Goal: Task Accomplishment & Management: Manage account settings

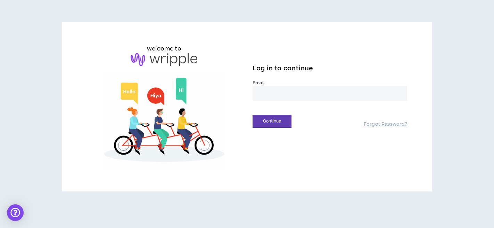
type input "**********"
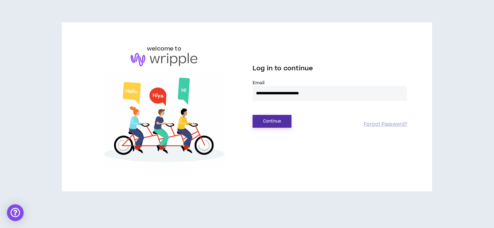
click at [269, 121] on button "Continue" at bounding box center [272, 121] width 39 height 13
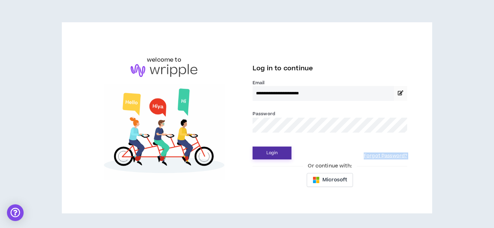
drag, startPoint x: 271, startPoint y: 159, endPoint x: 273, endPoint y: 156, distance: 3.9
click at [272, 158] on div "**********" at bounding box center [330, 117] width 166 height 146
click at [273, 156] on button "Login" at bounding box center [272, 152] width 39 height 13
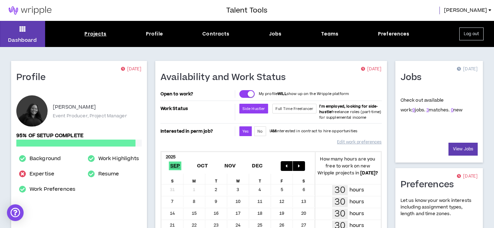
click at [103, 36] on div "Projects" at bounding box center [95, 33] width 22 height 7
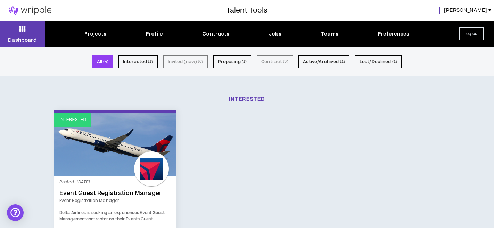
click at [279, 39] on div "Dashboard Projects Profile Contracts Jobs Teams Preferences Log out" at bounding box center [247, 34] width 494 height 26
click at [278, 36] on div "Jobs" at bounding box center [275, 33] width 13 height 7
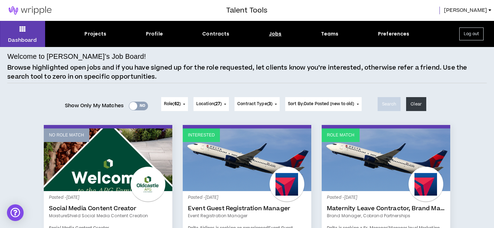
click at [479, 9] on span "[PERSON_NAME]" at bounding box center [465, 11] width 43 height 8
click at [397, 17] on div "Talent Tools [PERSON_NAME]" at bounding box center [247, 10] width 494 height 21
click at [155, 34] on div "Profile" at bounding box center [154, 33] width 17 height 7
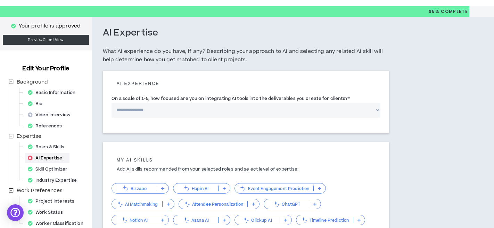
scroll to position [16, 0]
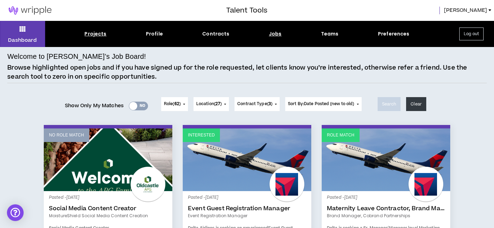
click at [93, 35] on div "Projects" at bounding box center [95, 33] width 22 height 7
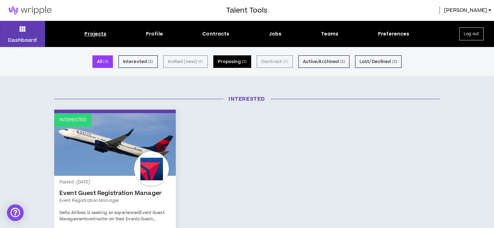
click at [240, 62] on button "Proposing ( 1 )" at bounding box center [232, 61] width 38 height 13
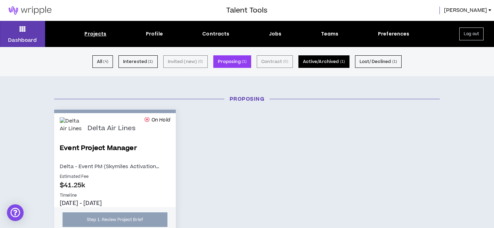
scroll to position [2, 0]
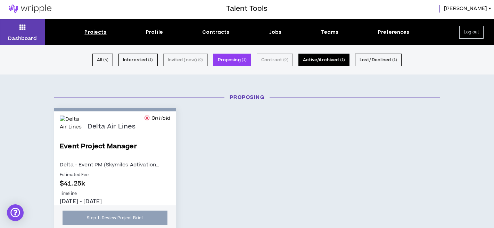
click at [322, 63] on button "Active/Archived ( 1 )" at bounding box center [324, 60] width 51 height 13
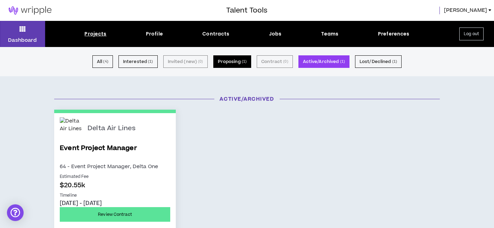
click at [216, 65] on button "Proposing ( 1 )" at bounding box center [232, 61] width 38 height 13
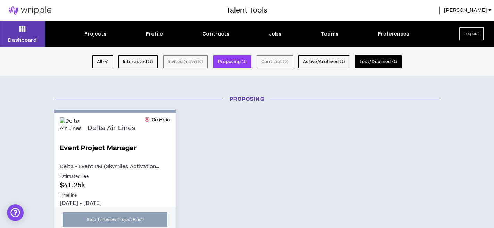
click at [379, 58] on button "Lost/Declined ( 1 )" at bounding box center [378, 61] width 47 height 13
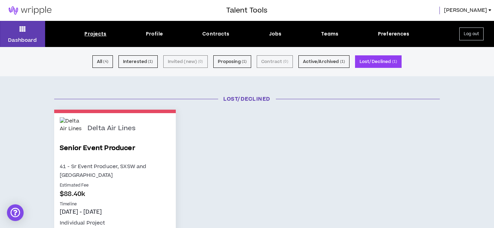
click at [159, 61] on div "All ( 4 ) Interested ( 1 ) Invited (new) ( 0 ) Proposing ( 1 ) Contract ( 0 ) A…" at bounding box center [247, 61] width 494 height 13
click at [155, 63] on button "Interested ( 1 )" at bounding box center [138, 61] width 39 height 13
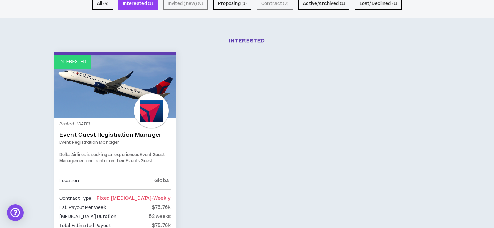
click at [374, 1] on button "Lost/Declined ( 1 )" at bounding box center [378, 3] width 47 height 13
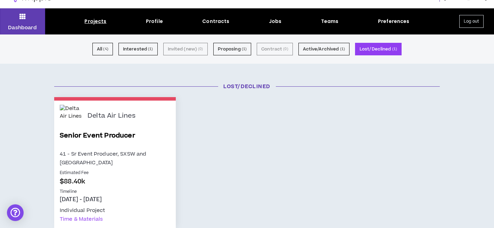
click at [112, 131] on link "Senior Event Producer" at bounding box center [115, 140] width 111 height 19
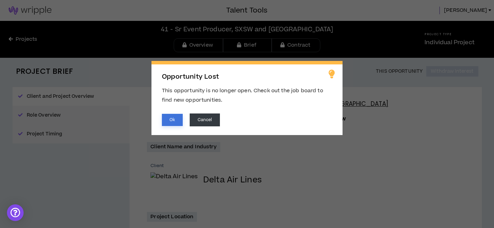
drag, startPoint x: 166, startPoint y: 120, endPoint x: 177, endPoint y: 118, distance: 10.7
click at [166, 120] on button "Ok" at bounding box center [172, 120] width 21 height 12
